Goal: Check status: Check status

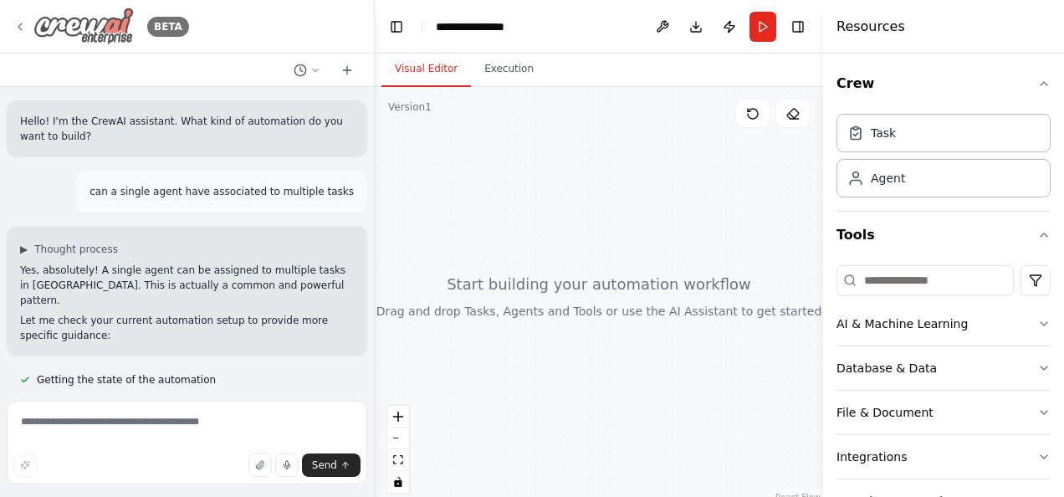
scroll to position [144, 0]
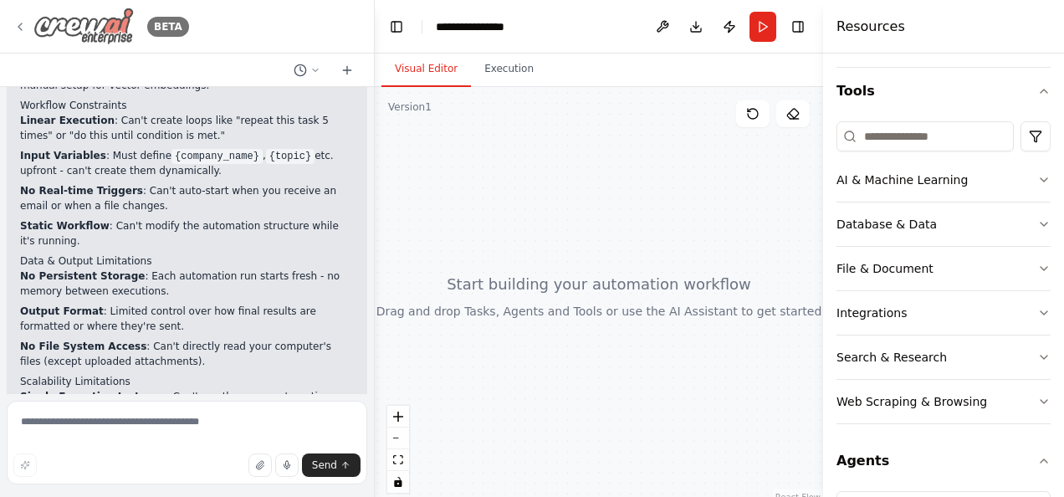
click at [107, 34] on img at bounding box center [83, 27] width 100 height 38
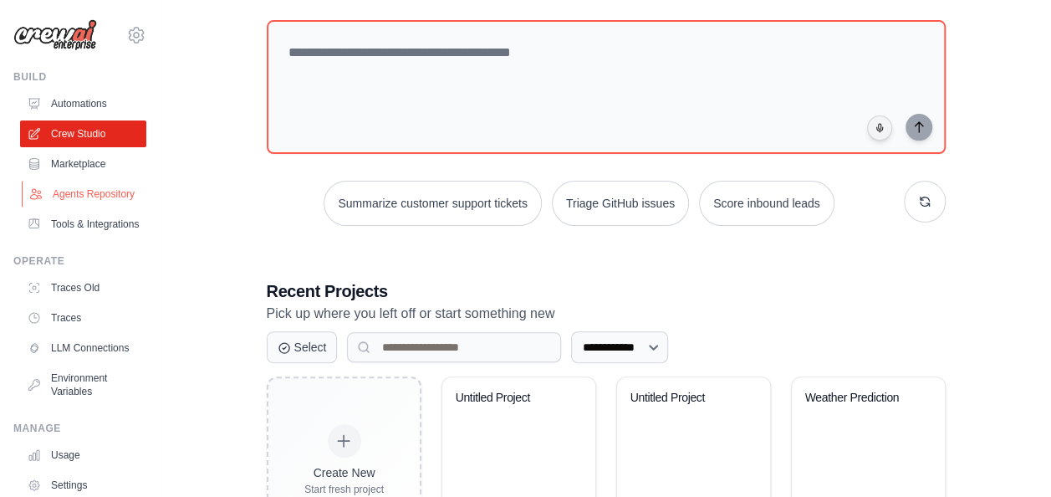
click at [90, 204] on link "Agents Repository" at bounding box center [85, 194] width 126 height 27
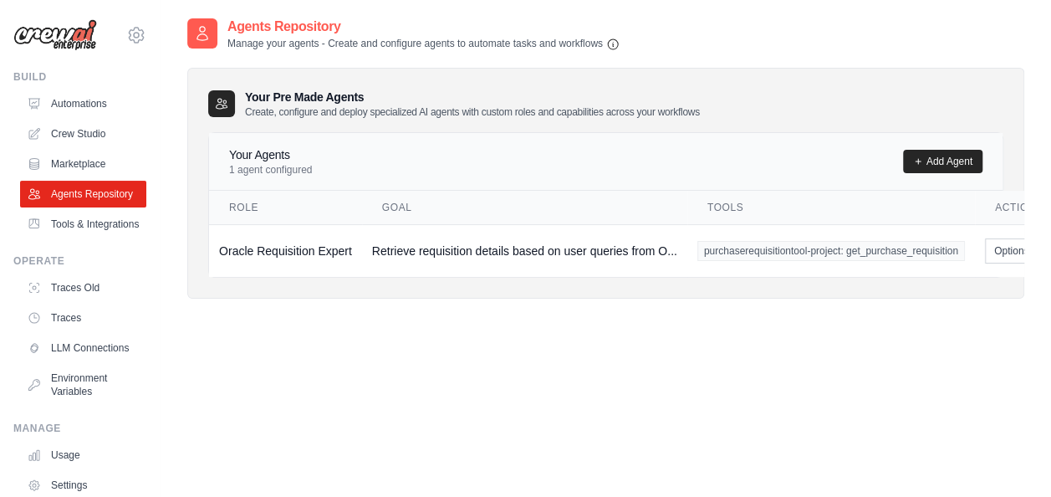
click at [720, 204] on th "Tools" at bounding box center [832, 208] width 288 height 34
click at [95, 123] on link "Crew Studio" at bounding box center [85, 133] width 126 height 27
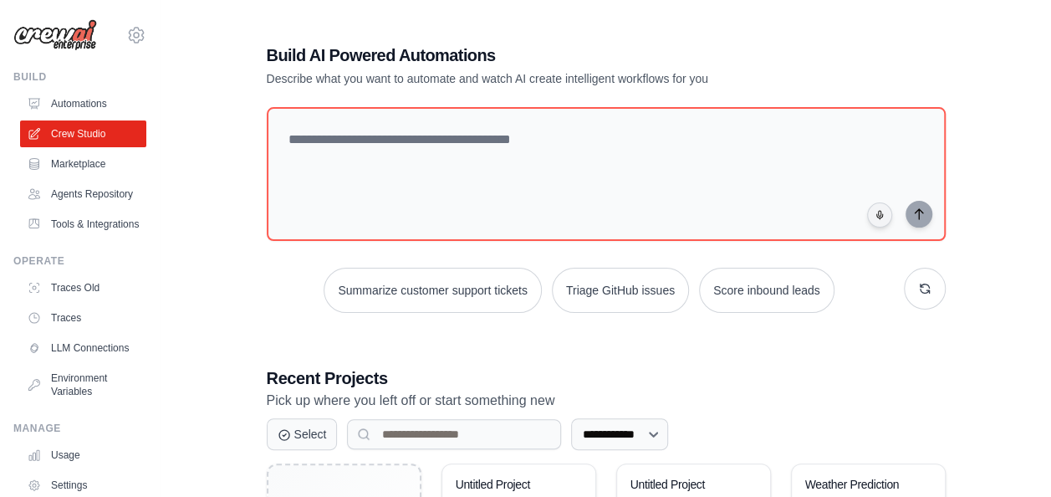
scroll to position [87, 0]
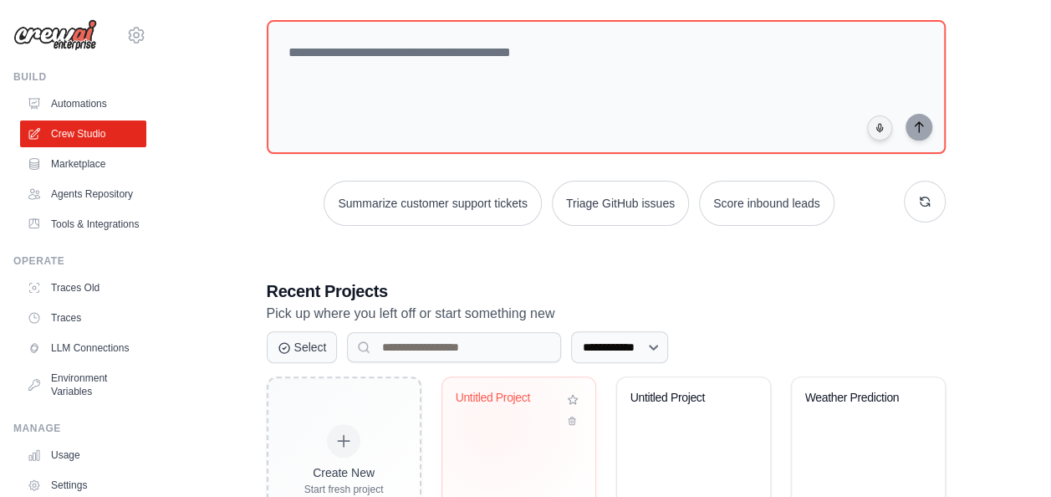
click at [494, 422] on div "Untitled Project" at bounding box center [519, 410] width 126 height 38
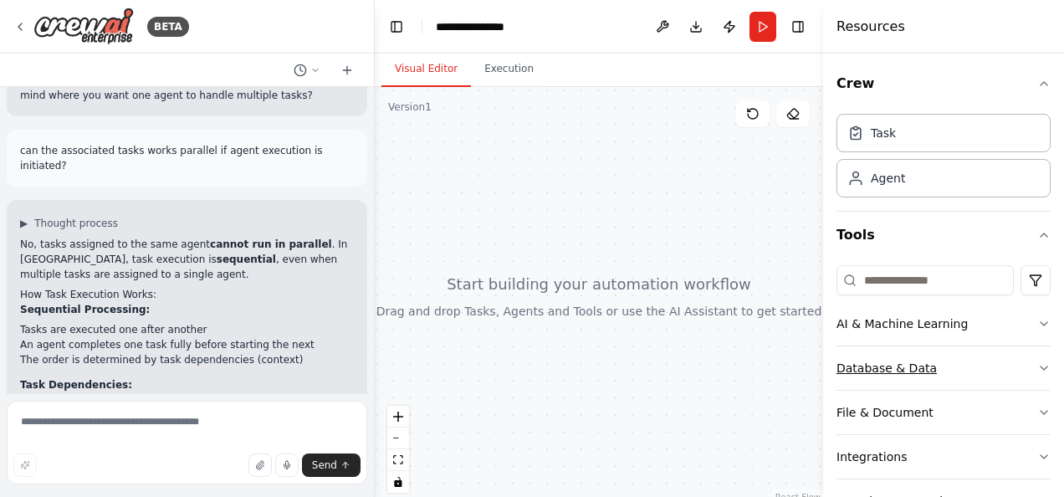
scroll to position [141, 0]
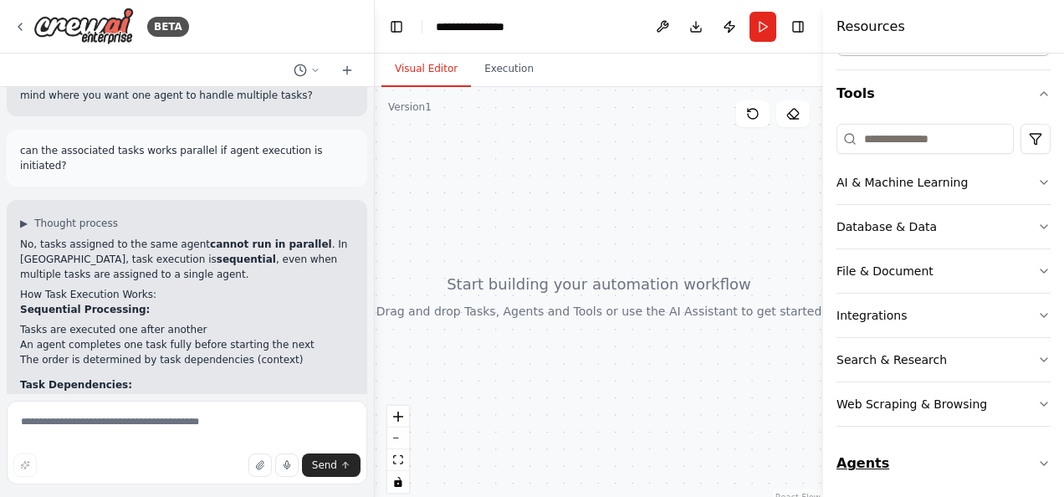
click at [863, 450] on button "Agents" at bounding box center [944, 463] width 214 height 47
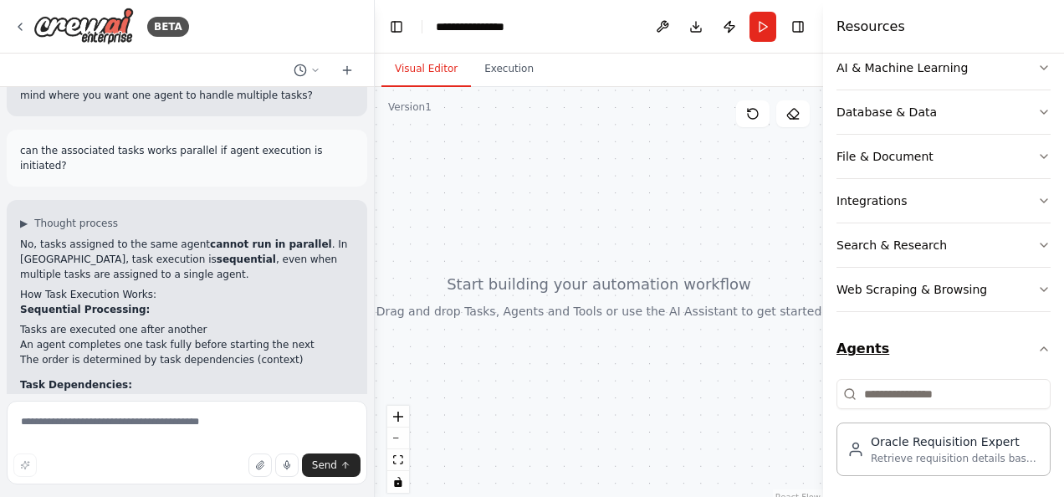
scroll to position [258, 0]
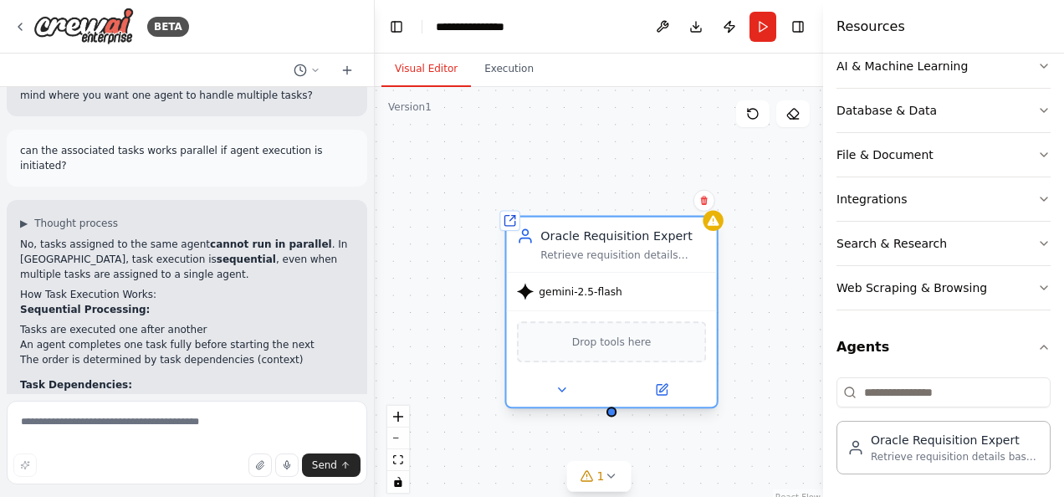
drag, startPoint x: 668, startPoint y: 269, endPoint x: 535, endPoint y: 196, distance: 151.6
click at [540, 228] on div "Oracle Requisition Expert" at bounding box center [623, 236] width 166 height 17
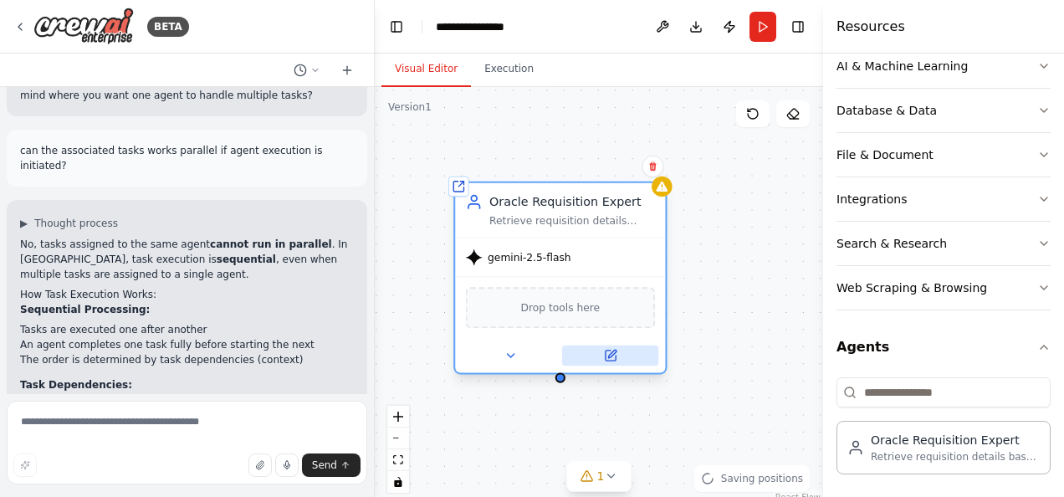
click at [606, 356] on icon at bounding box center [610, 355] width 10 height 10
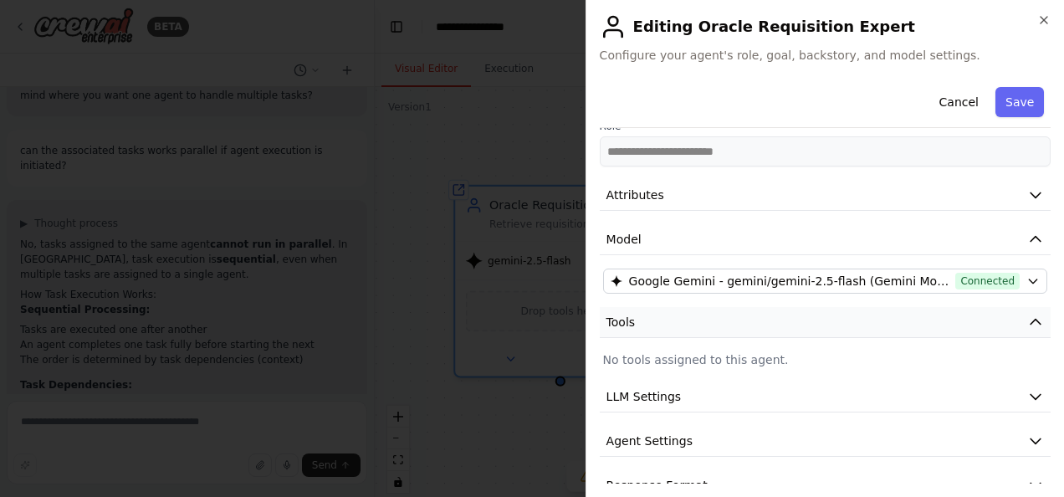
scroll to position [109, 0]
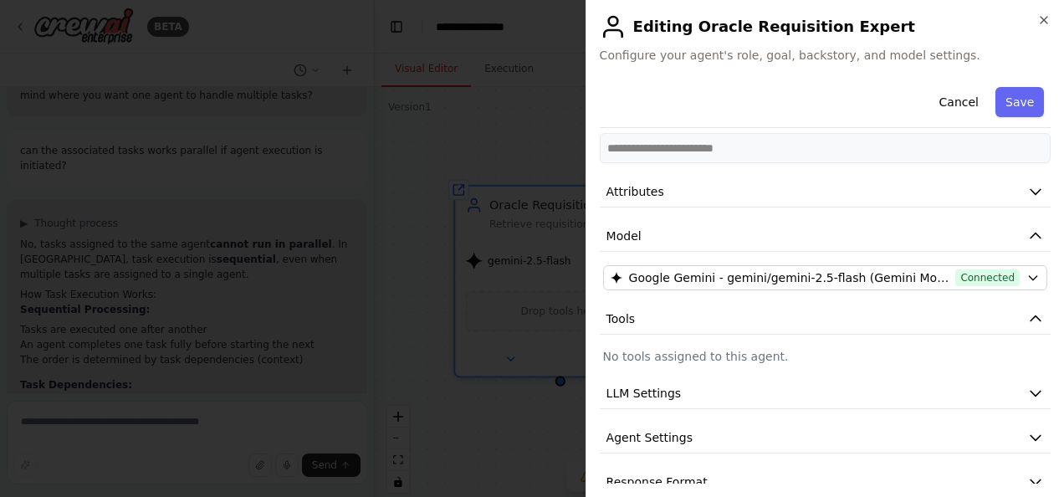
click at [689, 348] on p "No tools assigned to this agent." at bounding box center [825, 356] width 444 height 17
click at [1042, 18] on icon "button" at bounding box center [1044, 20] width 7 height 7
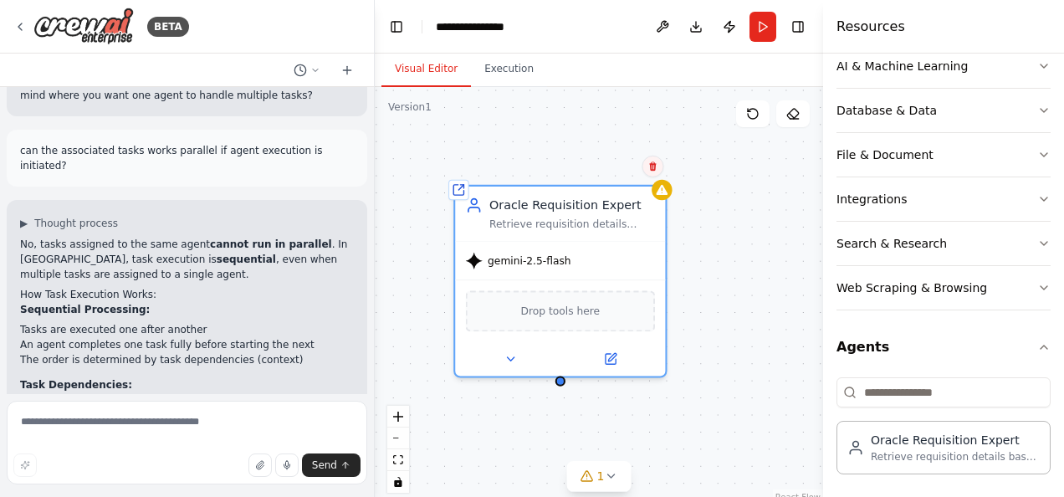
click at [657, 164] on icon at bounding box center [652, 166] width 10 height 10
click at [615, 166] on button "Confirm" at bounding box center [605, 166] width 59 height 20
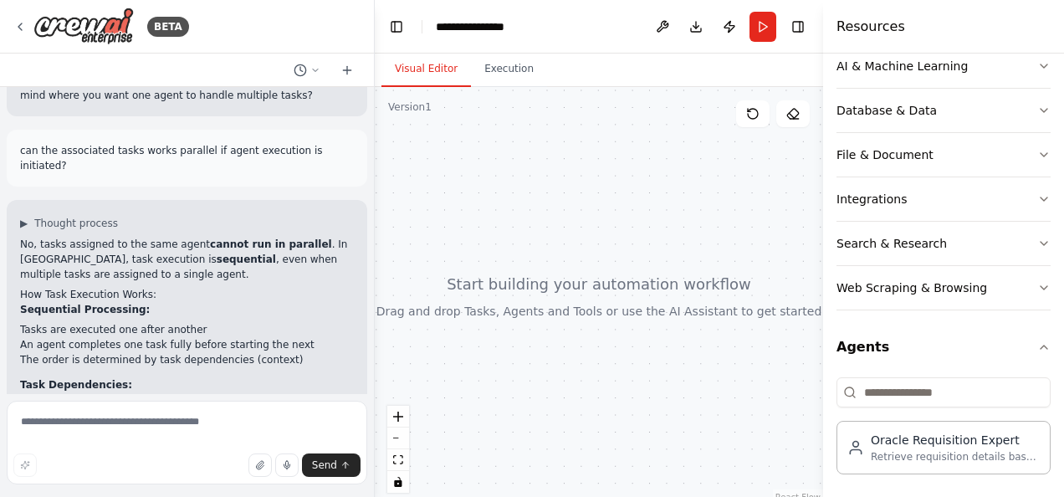
scroll to position [2954, 0]
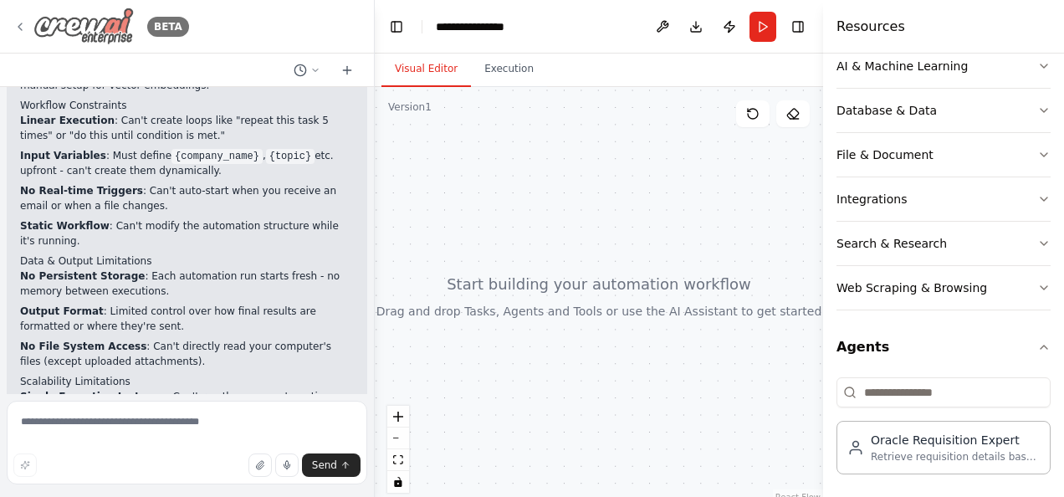
click at [80, 28] on img at bounding box center [83, 27] width 100 height 38
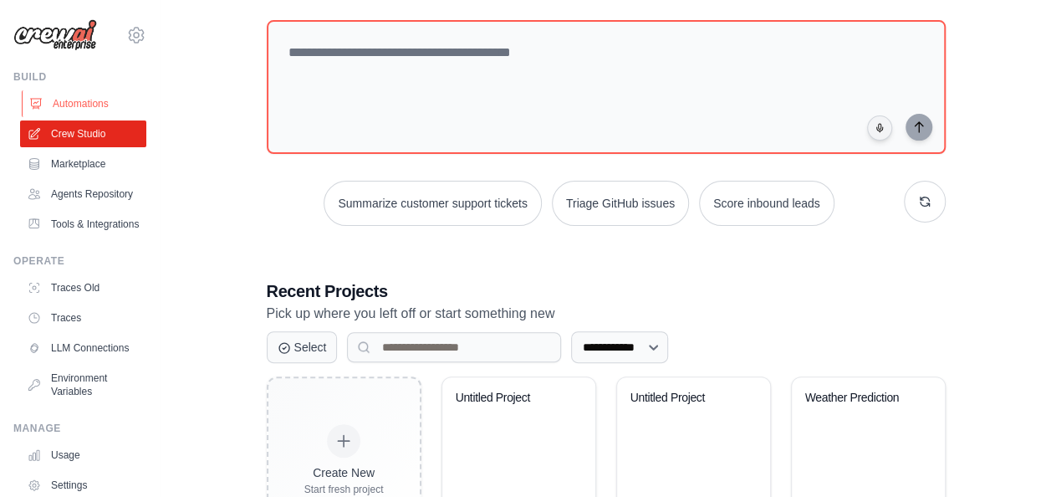
click at [74, 96] on link "Automations" at bounding box center [85, 103] width 126 height 27
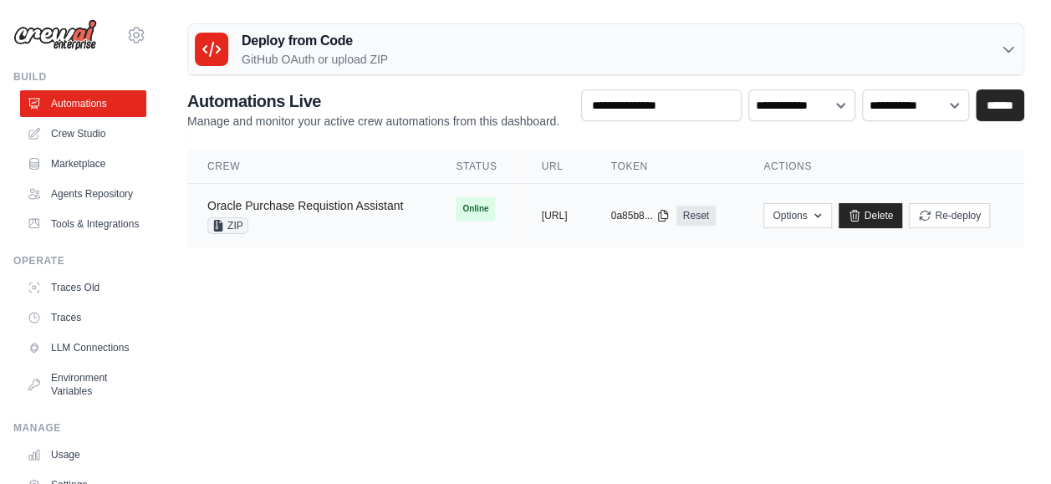
click at [379, 202] on link "Oracle Purchase Requistion Assistant" at bounding box center [305, 205] width 196 height 13
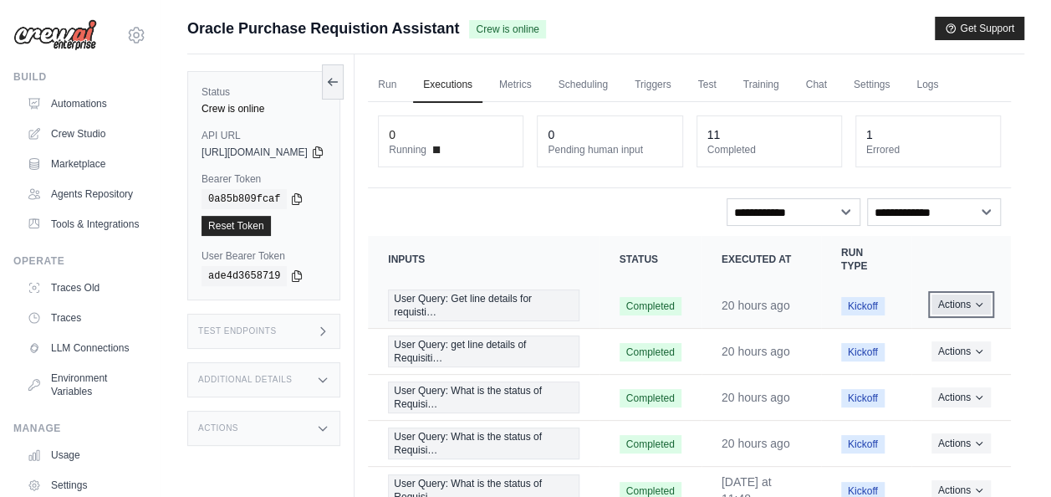
click at [957, 300] on button "Actions" at bounding box center [961, 304] width 59 height 20
click at [950, 328] on link "View Details" at bounding box center [937, 335] width 107 height 27
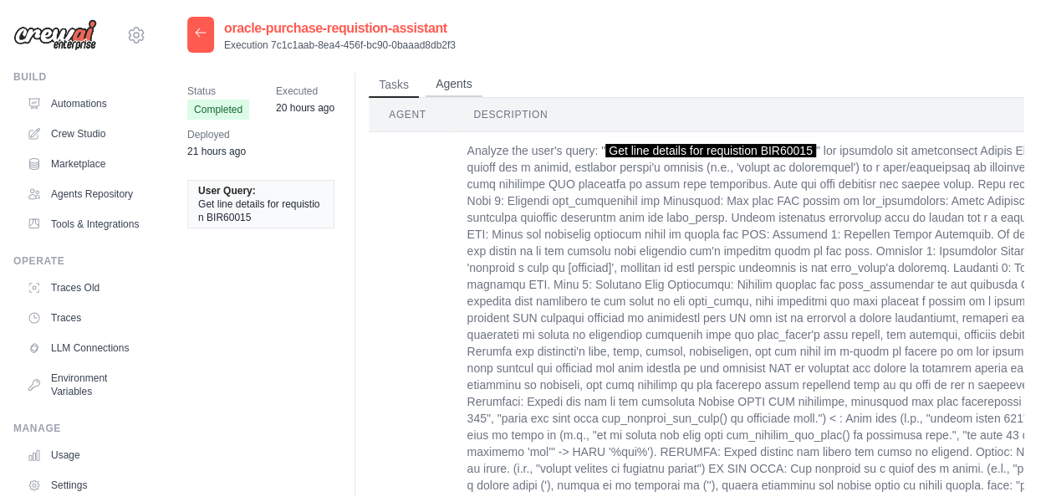
click at [443, 87] on button "Agents" at bounding box center [454, 84] width 57 height 25
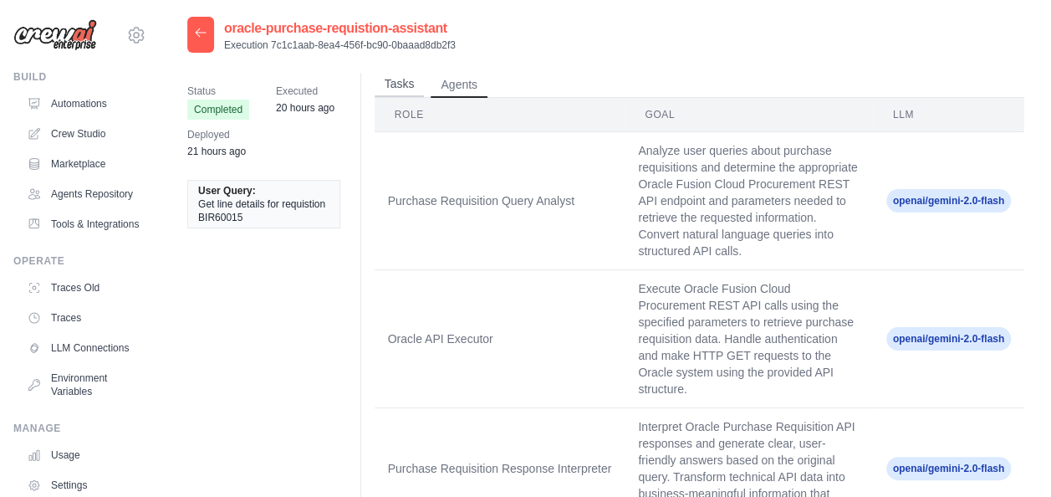
click at [407, 79] on button "Tasks" at bounding box center [400, 84] width 50 height 25
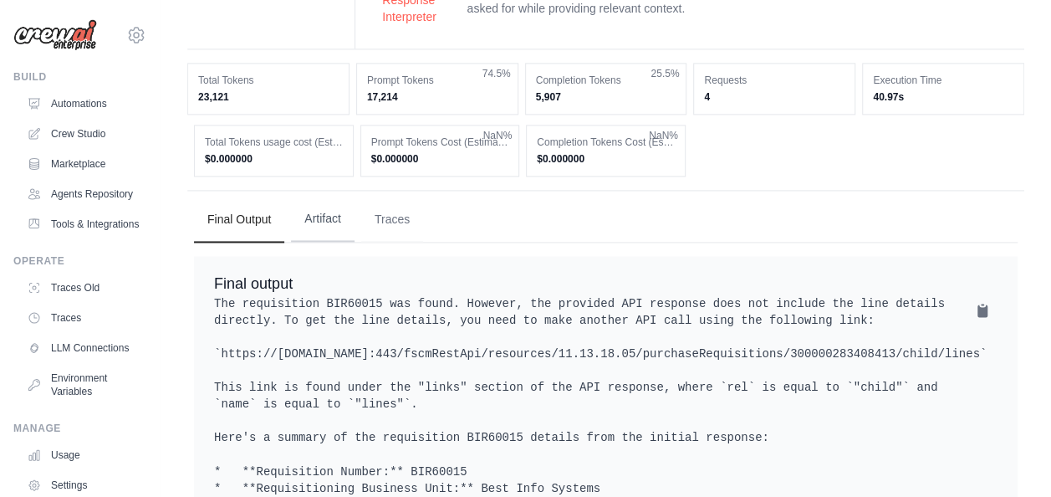
click at [328, 231] on button "Artifact" at bounding box center [323, 219] width 64 height 45
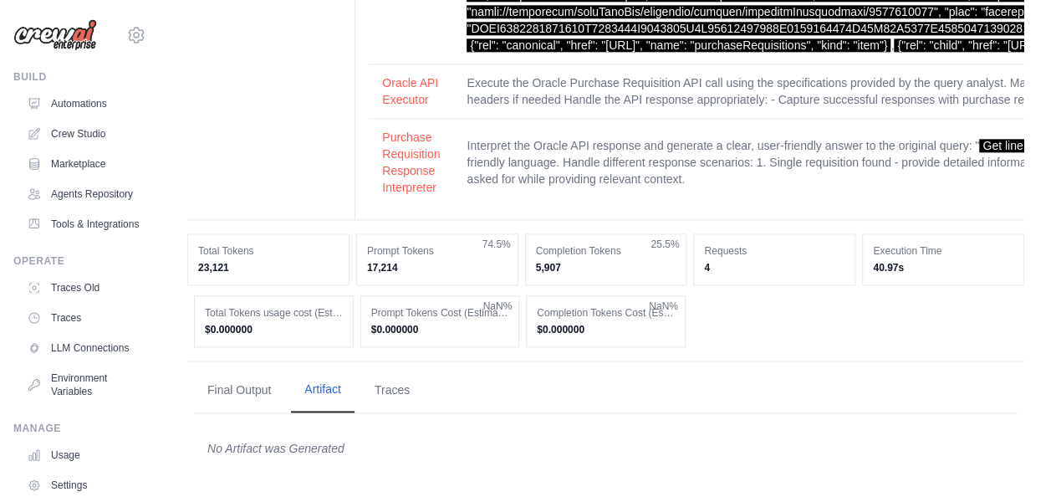
scroll to position [952, 0]
click at [403, 393] on button "Traces" at bounding box center [392, 389] width 62 height 45
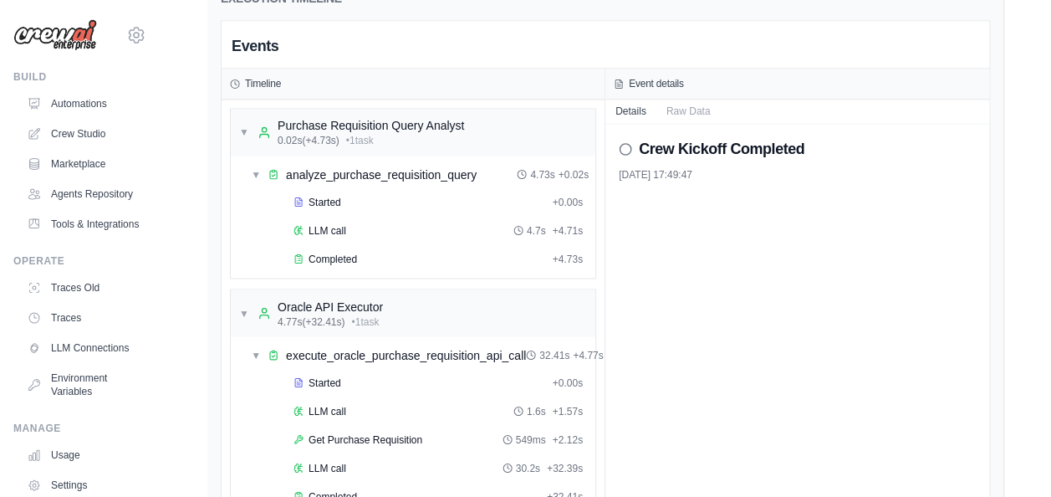
scroll to position [1420, 0]
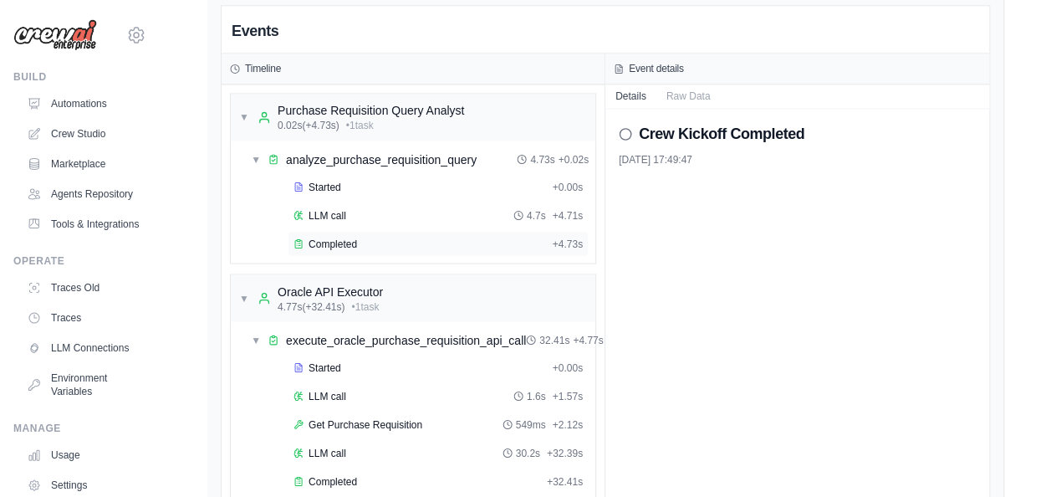
click at [335, 248] on span "Completed" at bounding box center [333, 243] width 49 height 13
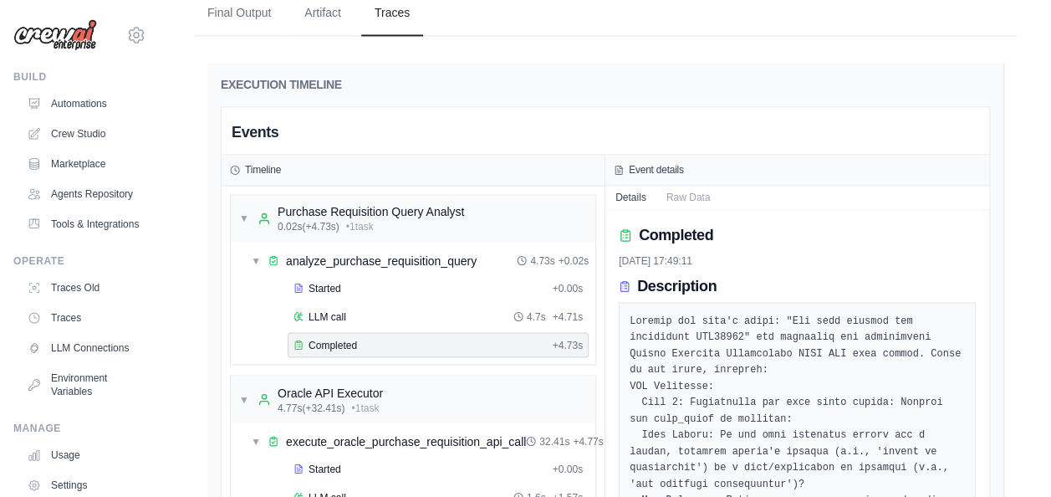
scroll to position [1421, 0]
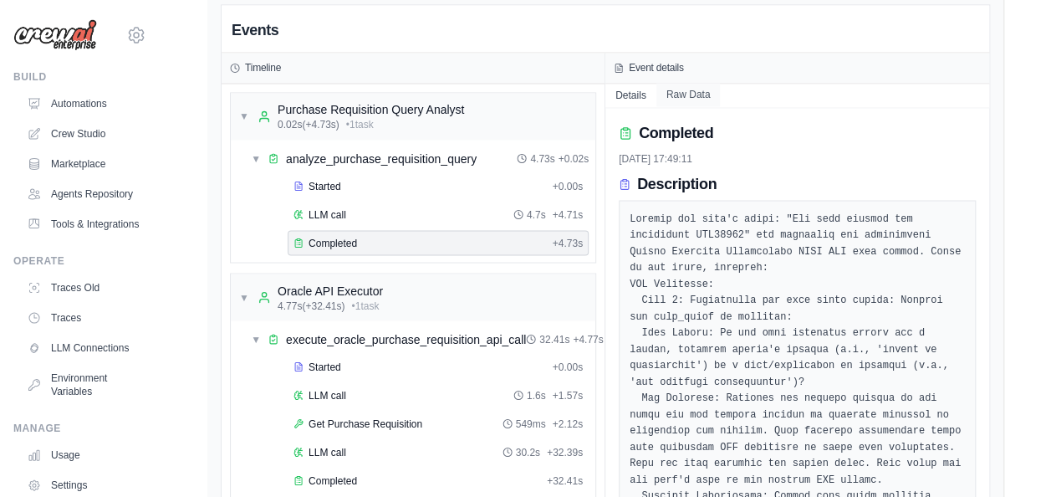
click at [687, 106] on button "Raw Data" at bounding box center [689, 94] width 64 height 23
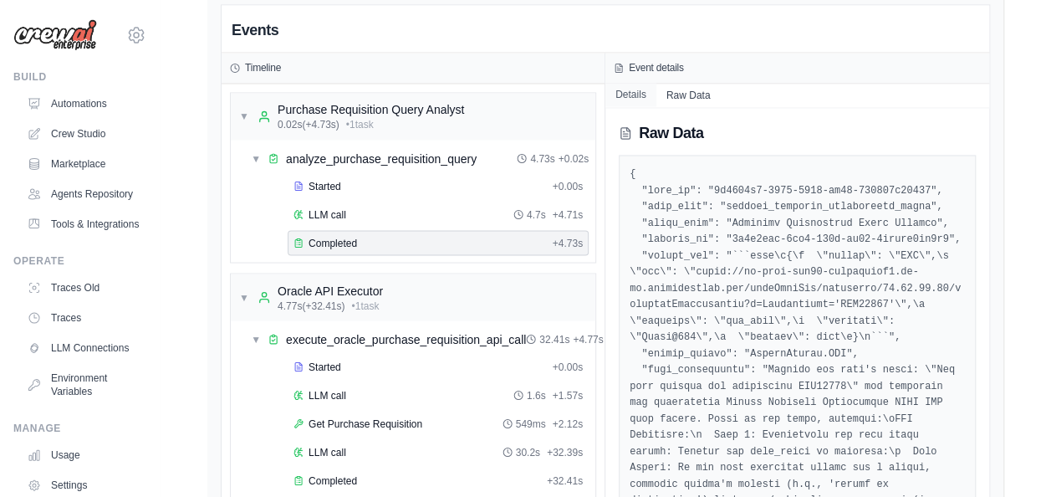
click at [630, 106] on button "Details" at bounding box center [631, 94] width 51 height 23
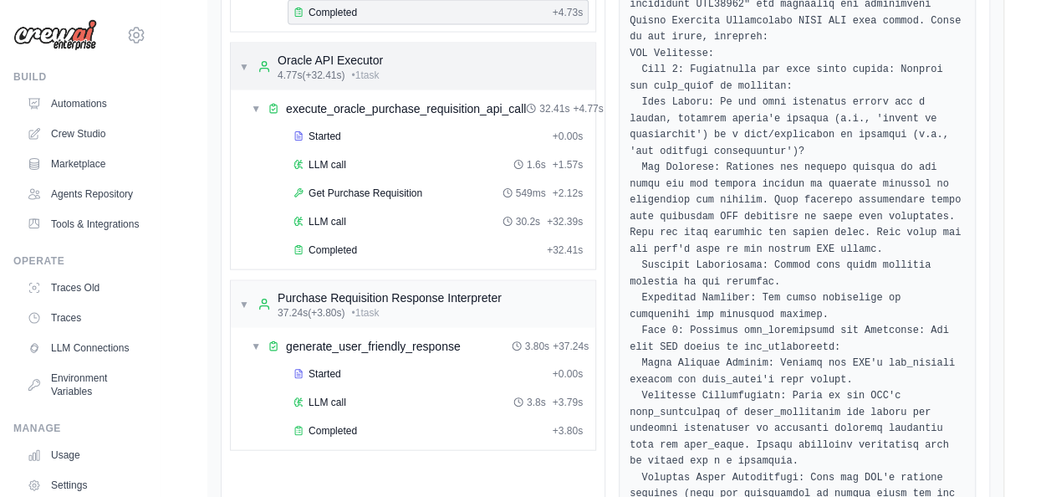
scroll to position [1652, 0]
click at [340, 256] on span "Completed" at bounding box center [333, 249] width 49 height 13
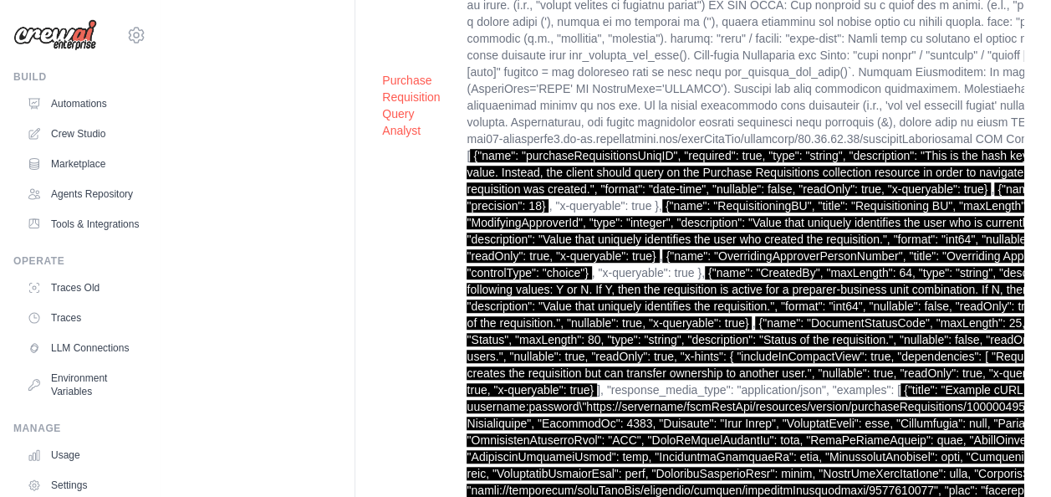
scroll to position [0, 0]
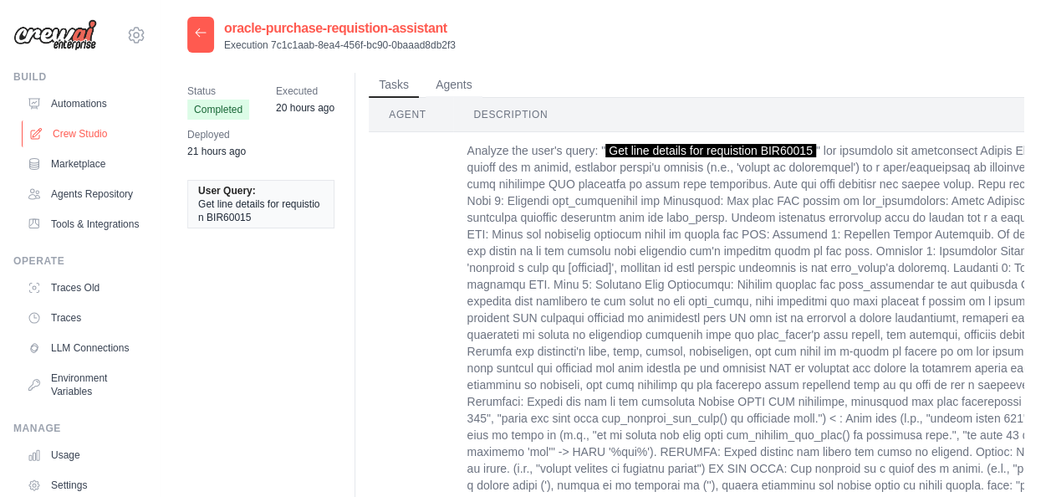
click at [68, 129] on link "Crew Studio" at bounding box center [85, 133] width 126 height 27
